Goal: Transaction & Acquisition: Purchase product/service

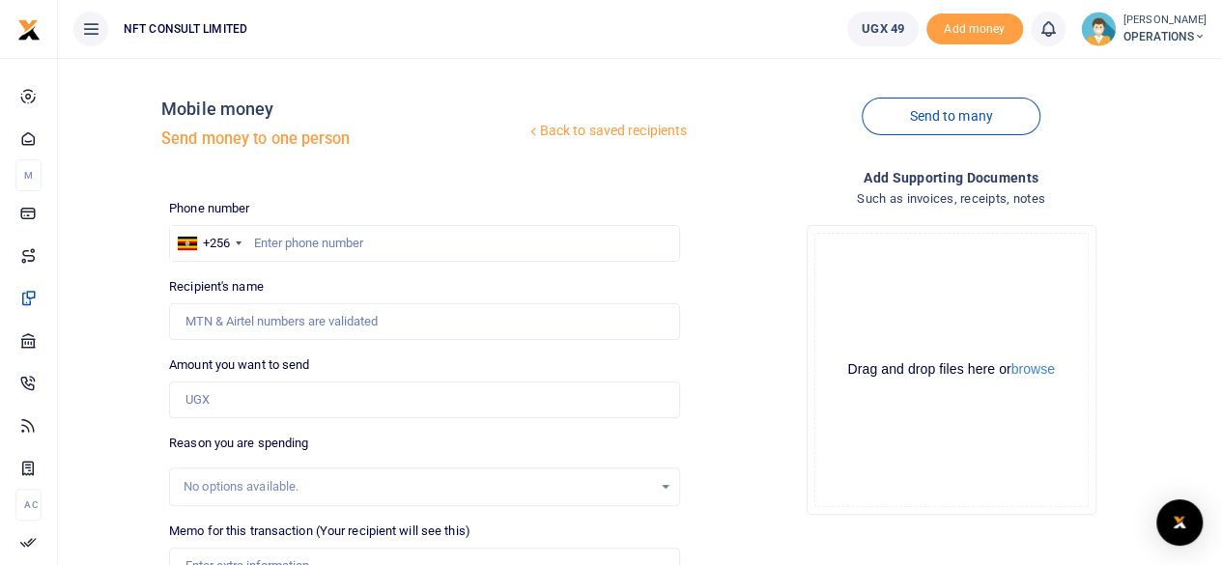
click at [356, 250] on div at bounding box center [611, 282] width 1222 height 565
click at [343, 247] on input "text" at bounding box center [424, 243] width 511 height 37
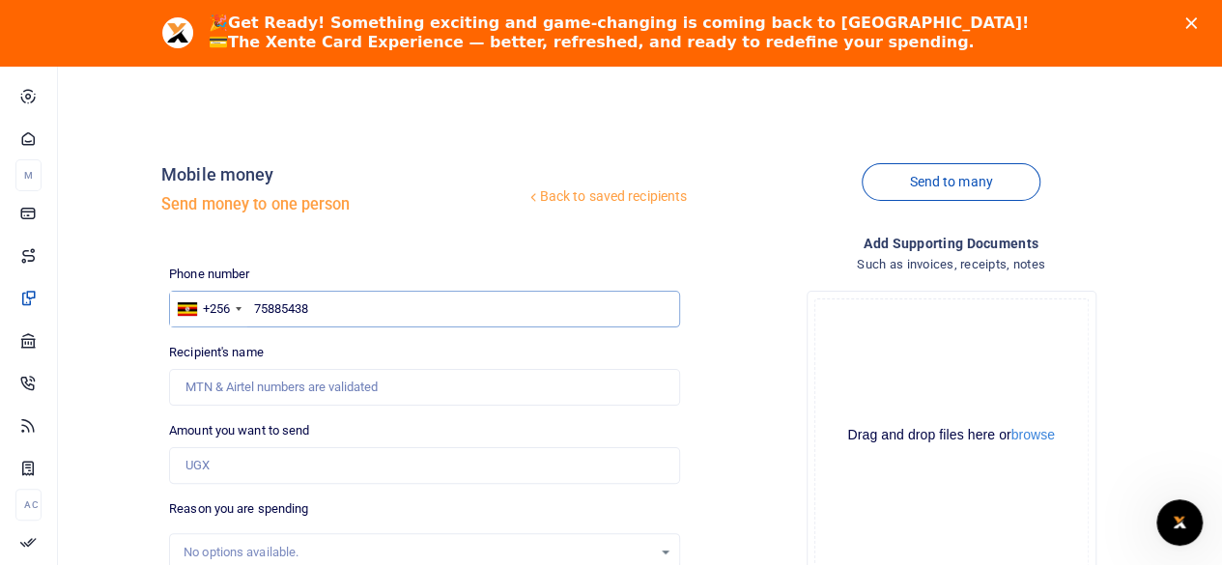
type input "758854384"
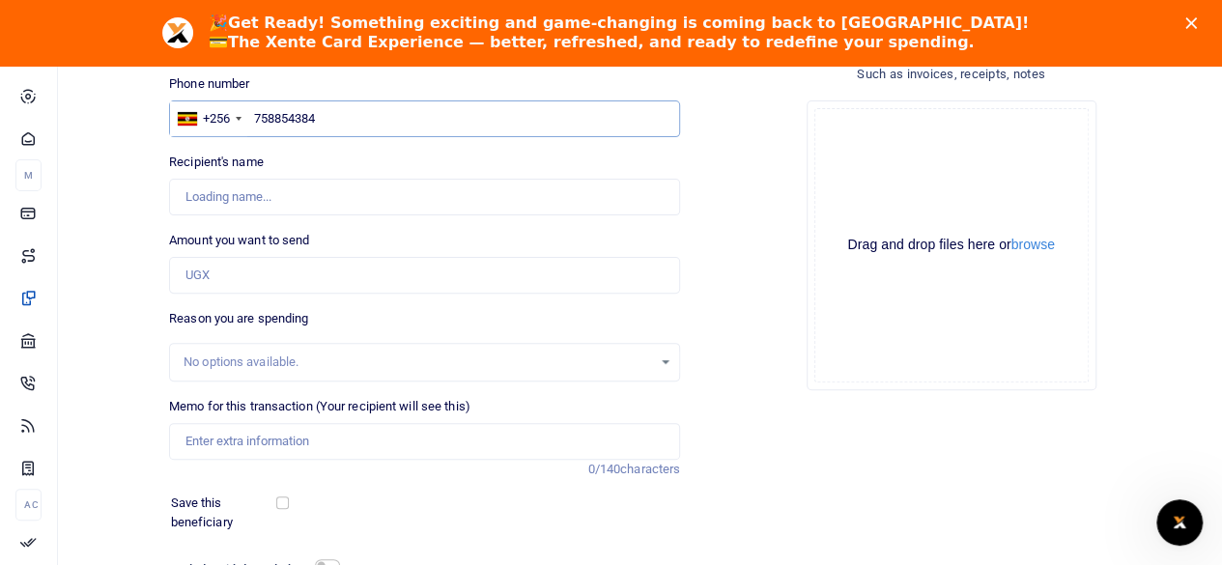
scroll to position [189, 0]
type input "[PERSON_NAME]"
type input "758854384"
click at [229, 282] on input "Amount you want to send" at bounding box center [424, 276] width 511 height 37
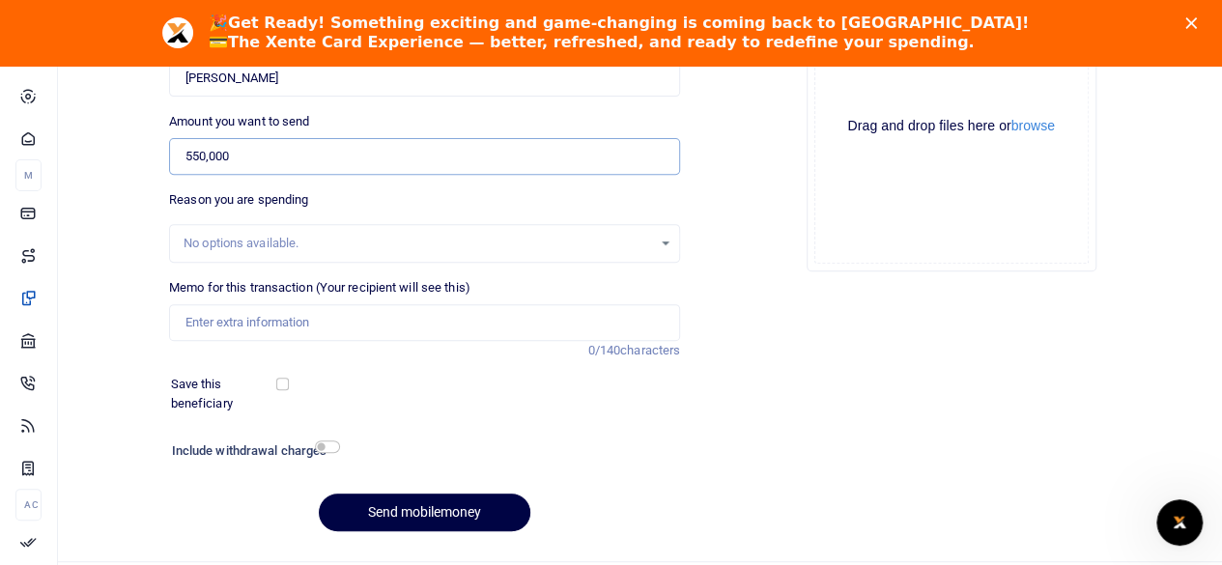
type input "550,000"
click at [323, 447] on input "checkbox" at bounding box center [327, 446] width 25 height 13
checkbox input "true"
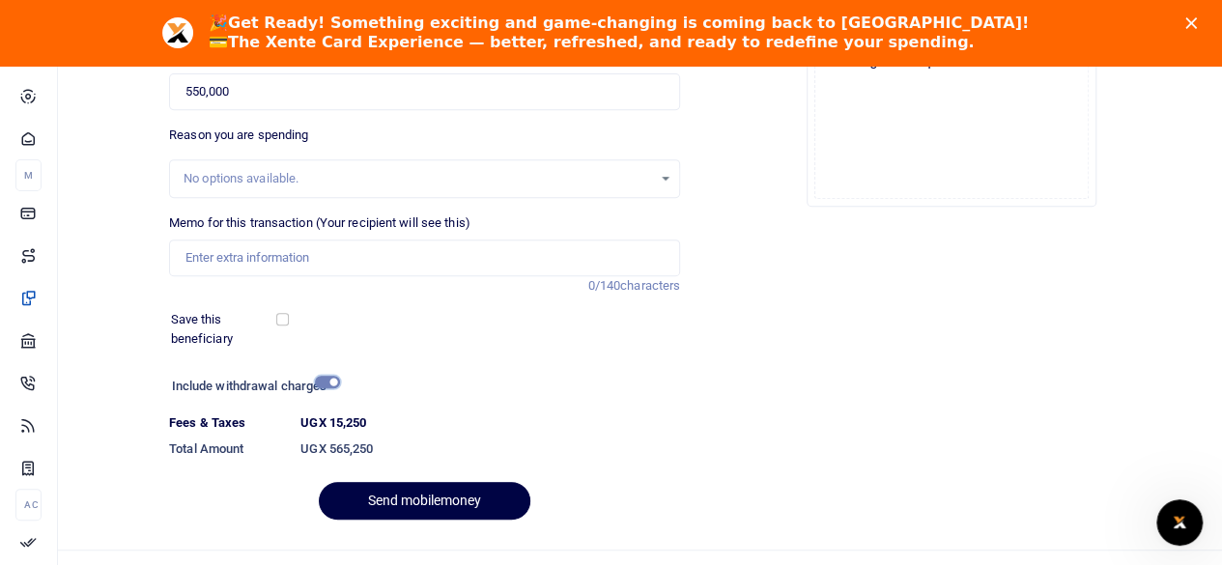
scroll to position [375, 0]
